Goal: Transaction & Acquisition: Obtain resource

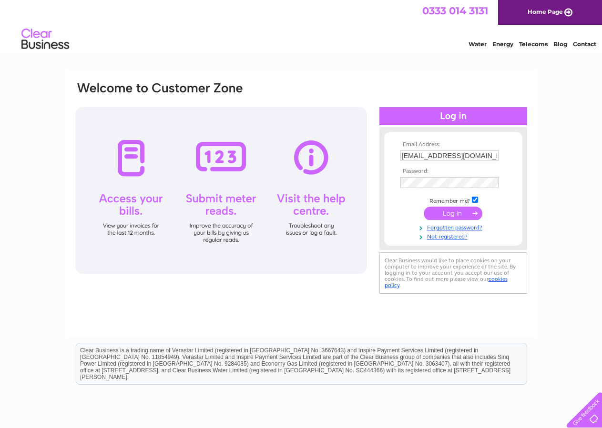
click at [452, 213] on input "submit" at bounding box center [453, 213] width 59 height 13
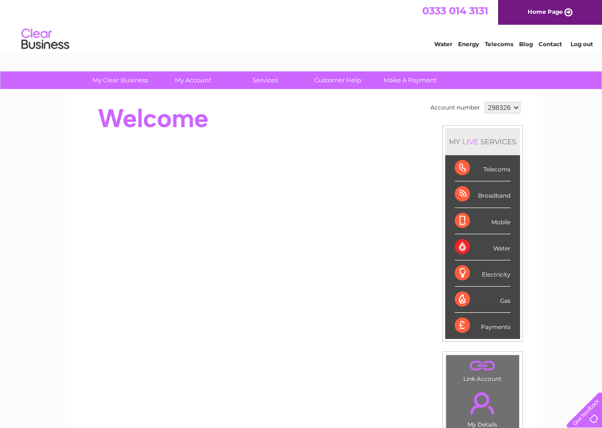
click at [485, 102] on select "298326 342874 342880 452688" at bounding box center [503, 107] width 36 height 11
select select "342874"
click option "342874" at bounding box center [0, 0] width 0 height 0
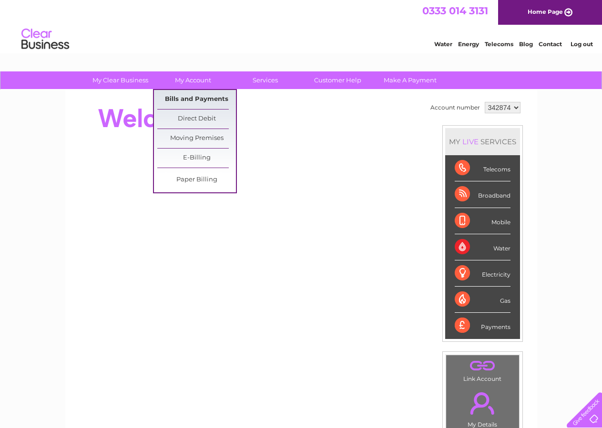
click at [195, 96] on link "Bills and Payments" at bounding box center [196, 99] width 79 height 19
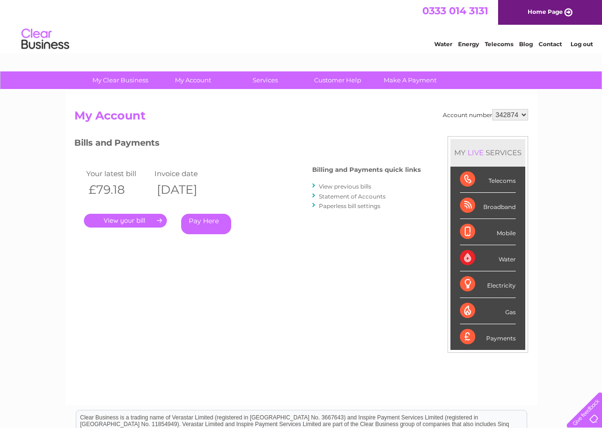
click at [329, 188] on link "View previous bills" at bounding box center [345, 186] width 52 height 7
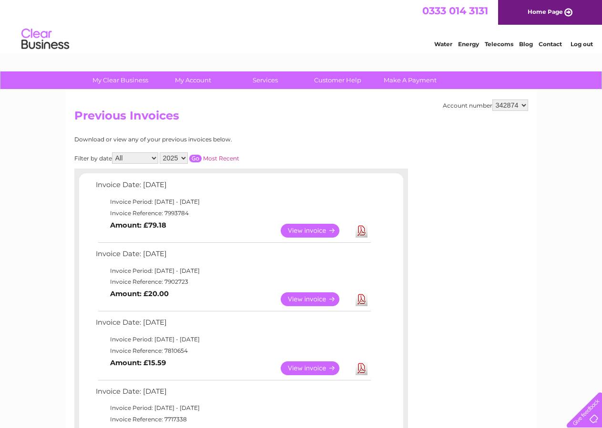
click at [304, 300] on link "View" at bounding box center [316, 300] width 70 height 14
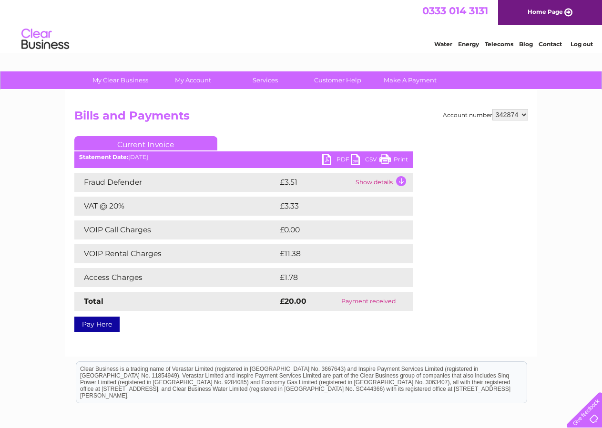
click at [341, 158] on link "PDF" at bounding box center [336, 161] width 29 height 14
click at [492, 109] on select "298326 342874 342880 452688" at bounding box center [510, 114] width 36 height 11
select select "342880"
click option "342880" at bounding box center [0, 0] width 0 height 0
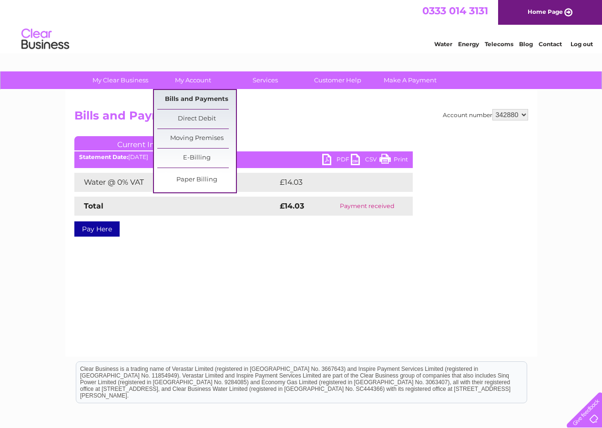
click at [196, 97] on link "Bills and Payments" at bounding box center [196, 99] width 79 height 19
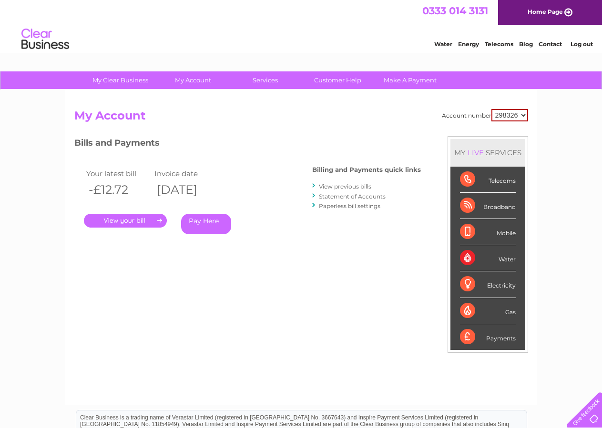
click at [323, 185] on link "View previous bills" at bounding box center [345, 186] width 52 height 7
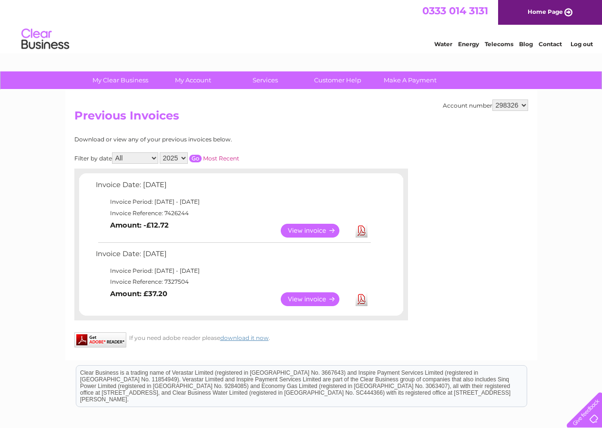
click at [112, 152] on select "All January February March April May June July August September October Novembe…" at bounding box center [135, 157] width 46 height 11
select select "7"
click option "July" at bounding box center [0, 0] width 0 height 0
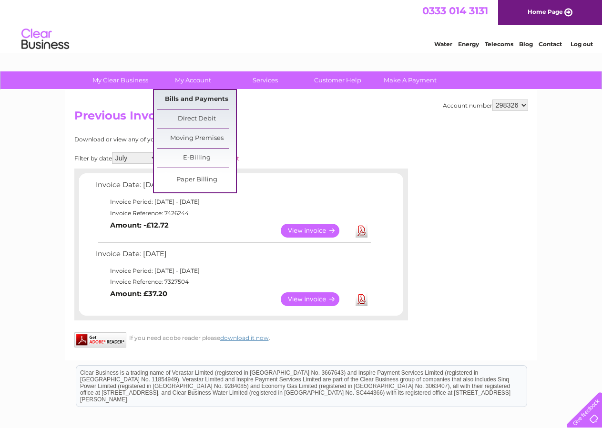
click at [192, 98] on link "Bills and Payments" at bounding box center [196, 99] width 79 height 19
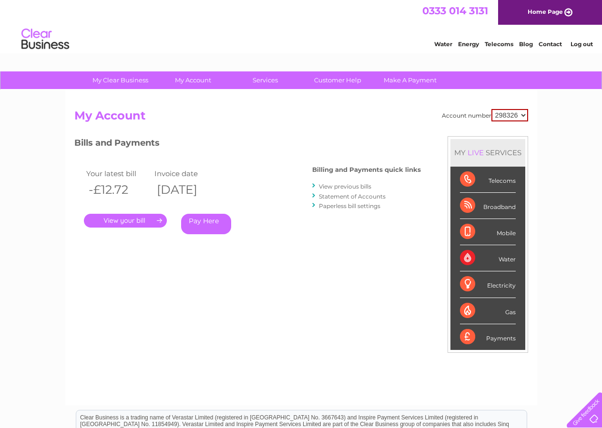
click at [491, 109] on select "298326 342874 342880 452688" at bounding box center [509, 115] width 37 height 12
select select "342880"
click option "342880" at bounding box center [0, 0] width 0 height 0
click at [189, 78] on link "My Account" at bounding box center [192, 80] width 79 height 18
click at [338, 186] on link "View previous bills" at bounding box center [345, 186] width 52 height 7
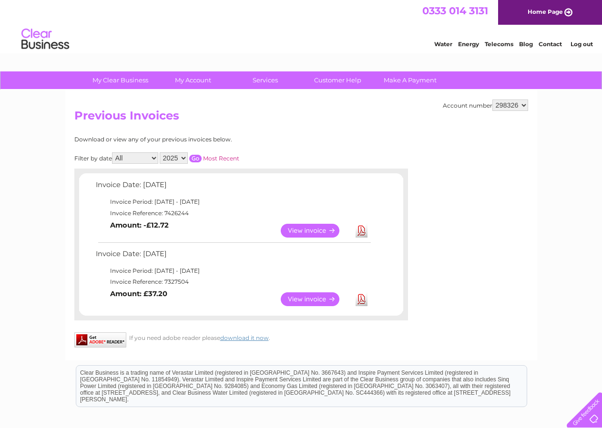
click at [492, 100] on select "298326 342874 342880 452688" at bounding box center [510, 105] width 36 height 11
select select "342880"
click option "342880" at bounding box center [0, 0] width 0 height 0
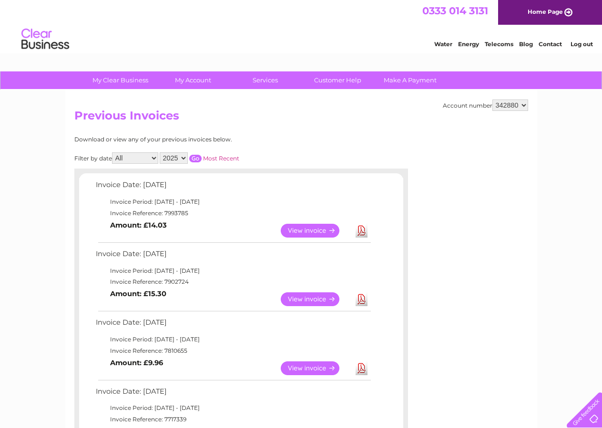
click at [307, 297] on link "View" at bounding box center [316, 300] width 70 height 14
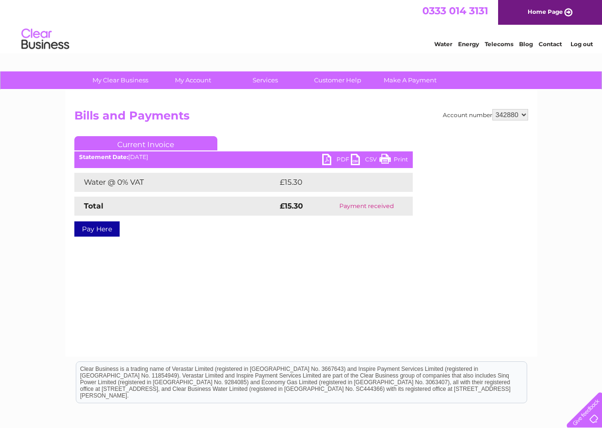
click at [345, 159] on link "PDF" at bounding box center [336, 161] width 29 height 14
click at [492, 109] on select "298326 342874 342880 452688" at bounding box center [510, 114] width 36 height 11
select select "452688"
click option "452688" at bounding box center [0, 0] width 0 height 0
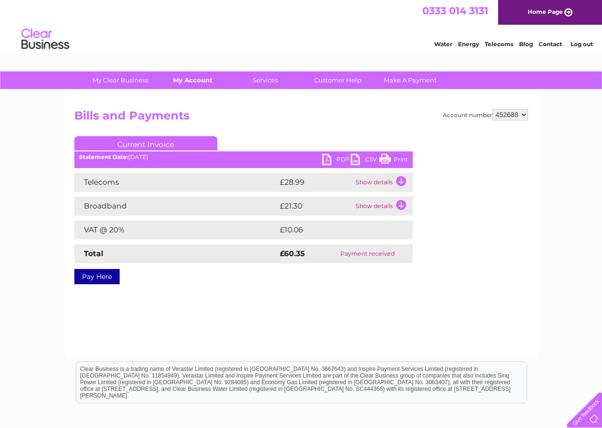
click at [191, 79] on link "My Account" at bounding box center [192, 80] width 79 height 18
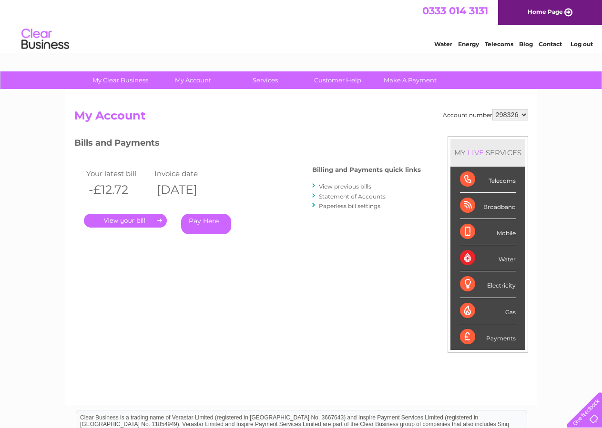
click at [492, 109] on select "298326 342874 342880 452688" at bounding box center [510, 114] width 36 height 11
select select "452688"
click option "452688" at bounding box center [0, 0] width 0 height 0
click at [363, 186] on link "View previous bills" at bounding box center [345, 186] width 52 height 7
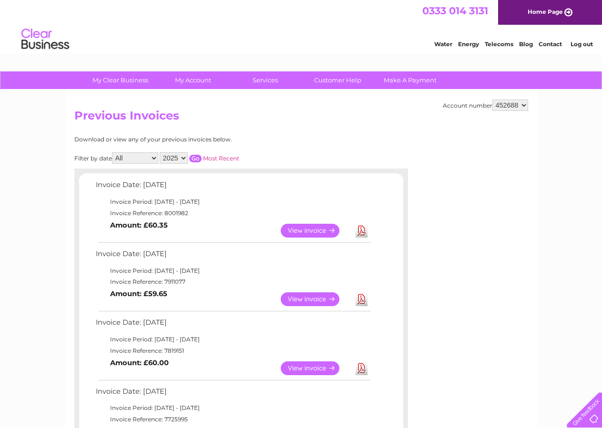
click at [314, 299] on link "View" at bounding box center [316, 300] width 70 height 14
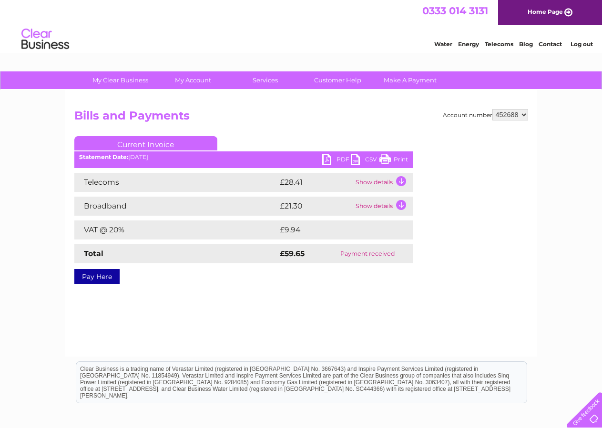
click at [342, 160] on link "PDF" at bounding box center [336, 161] width 29 height 14
